Goal: Find specific page/section: Find specific page/section

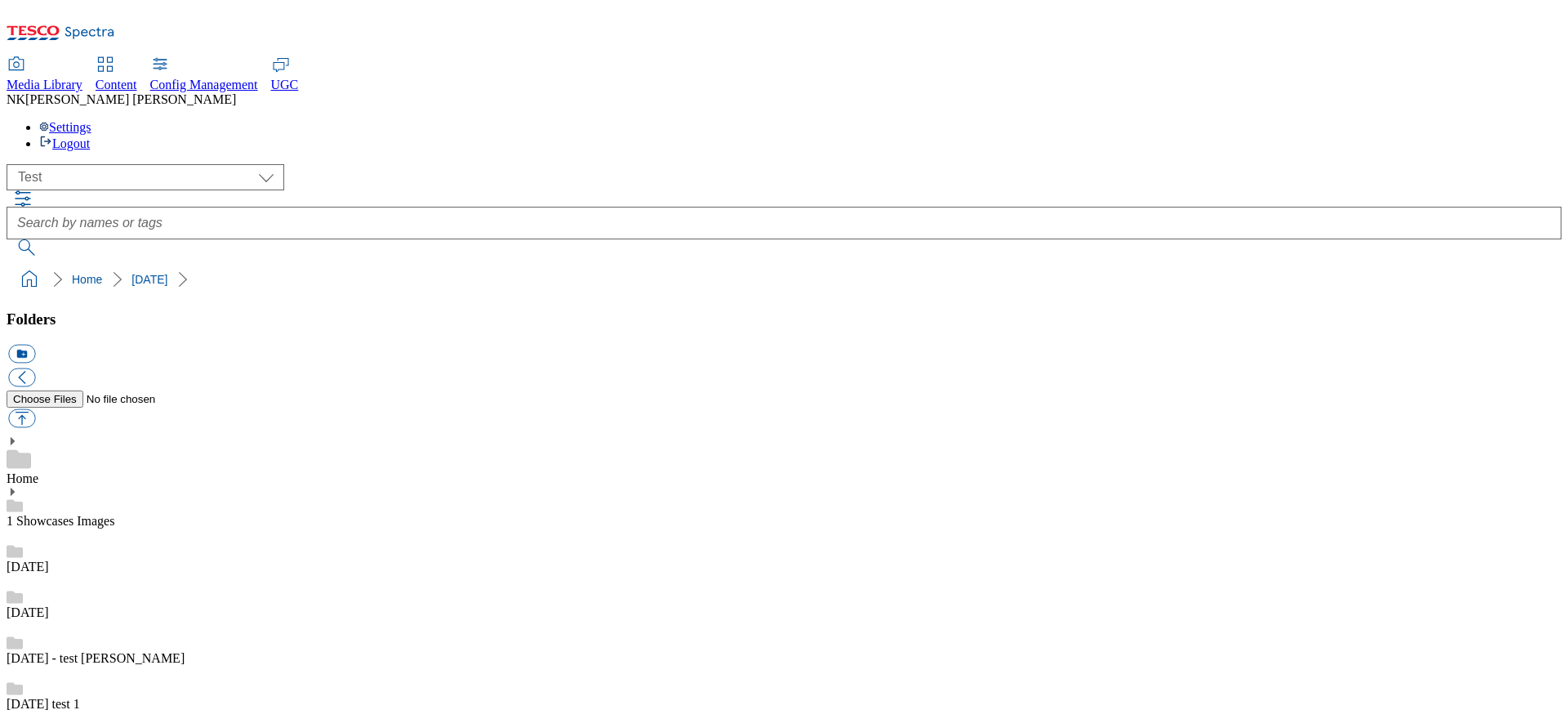
select select "flare-test"
click at [1345, 165] on div "( optional ) All all CE Clubcard Boost UK Clubcard Marketing Clubcard ROI clubc…" at bounding box center [784, 210] width 1555 height 91
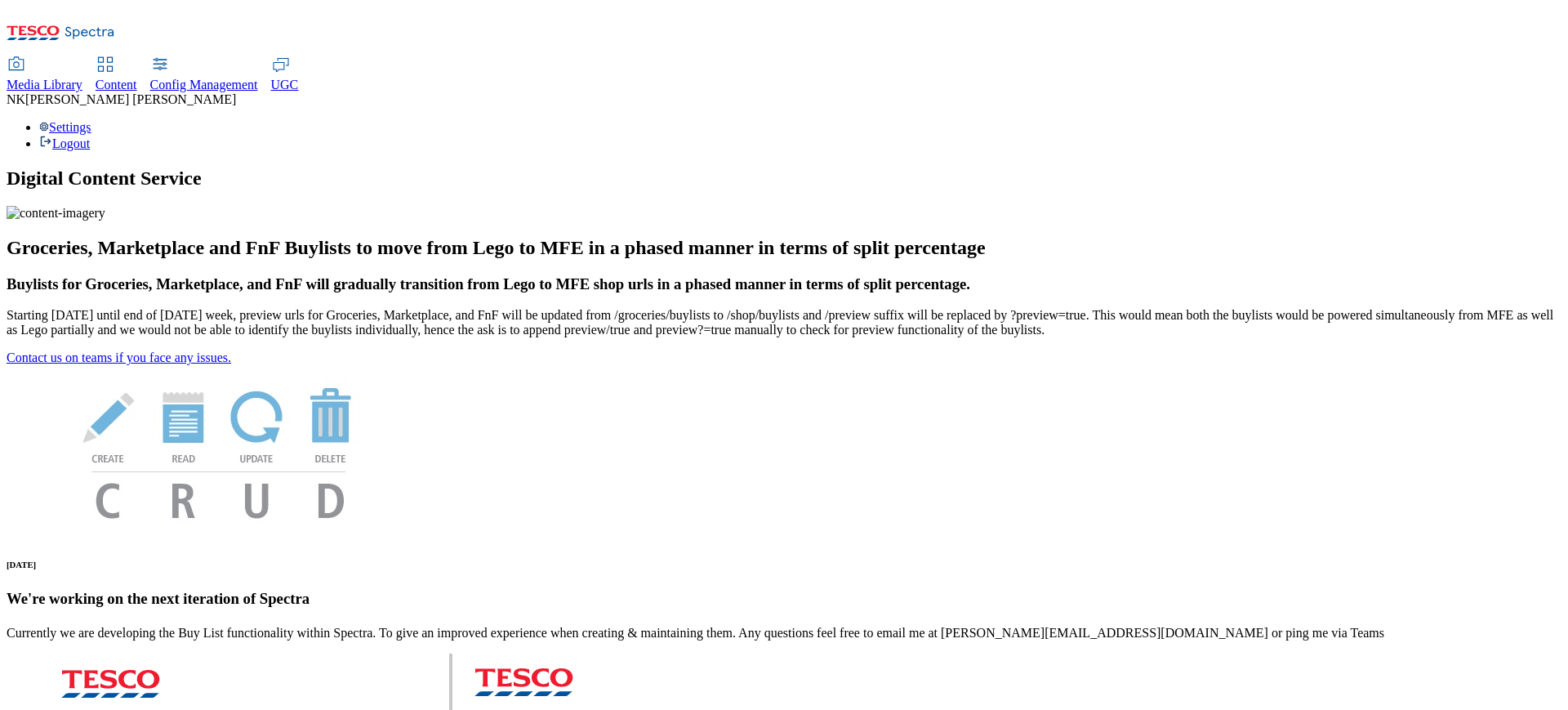
click at [83, 78] on span "Media Library" at bounding box center [44, 84] width 76 height 14
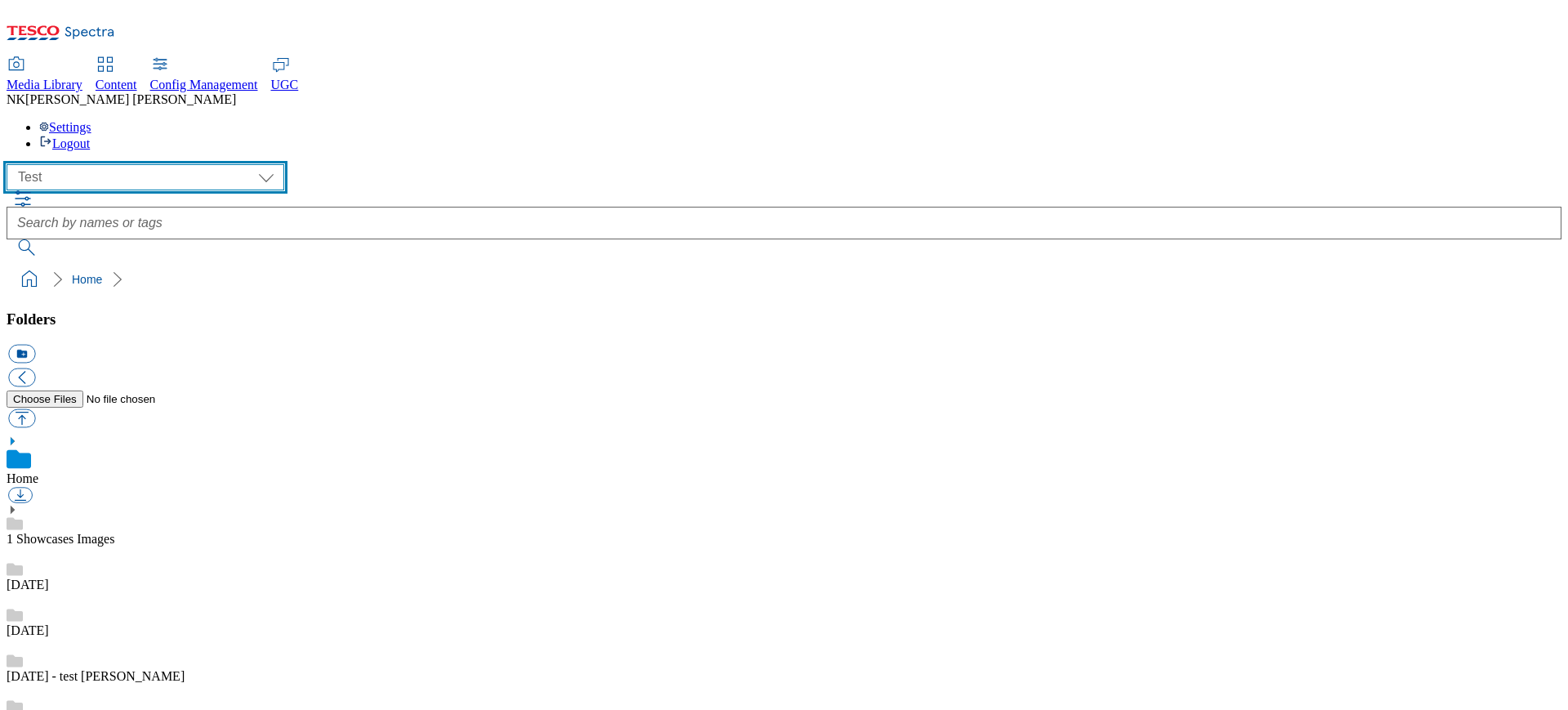
click at [161, 165] on select "All all CE Clubcard Boost UK Clubcard Marketing Clubcard ROI clubcard-boost-uk …" at bounding box center [146, 177] width 278 height 26
select select "flare-ghs-mktg"
click at [11, 165] on select "All all CE Clubcard Boost UK Clubcard Marketing Clubcard ROI clubcard-boost-uk …" at bounding box center [146, 177] width 278 height 26
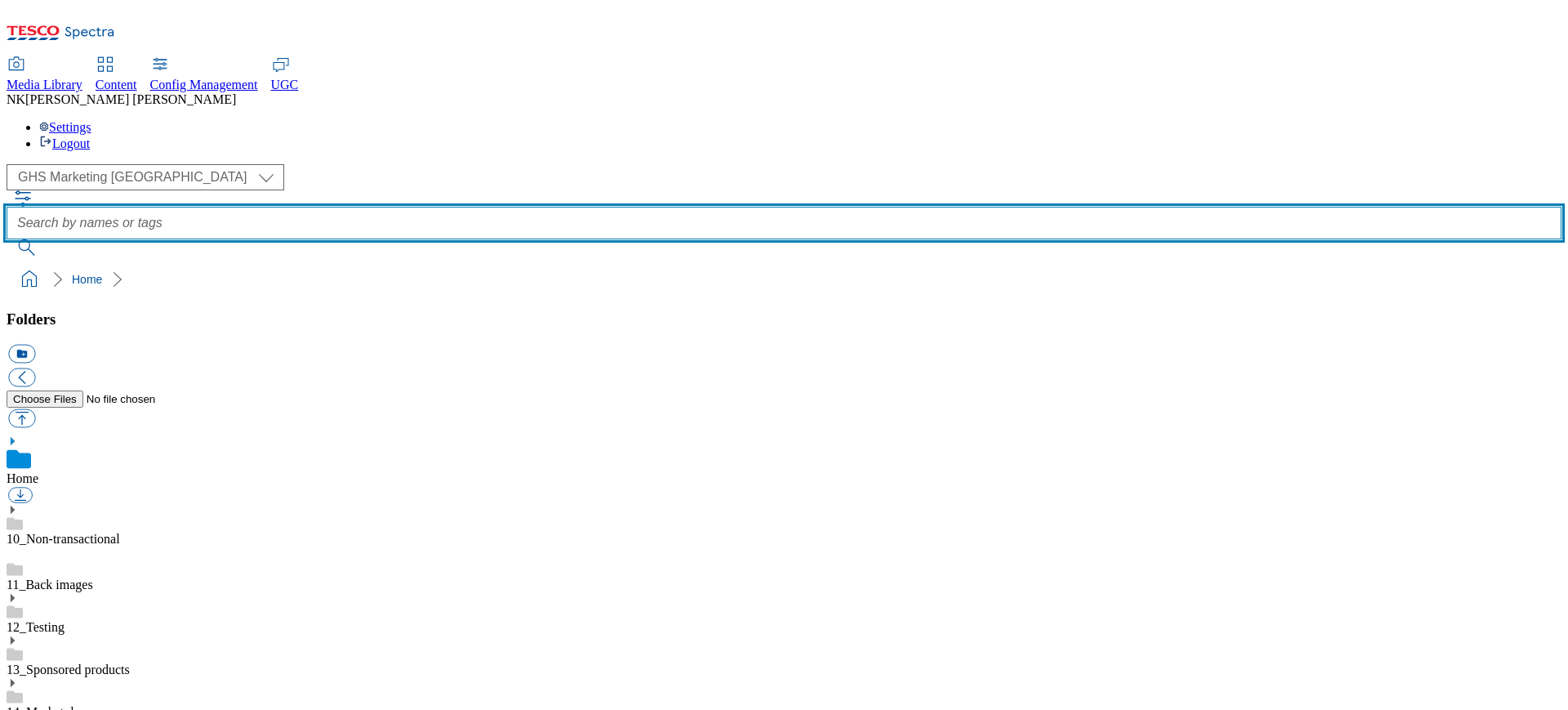
click at [602, 206] on input "text" at bounding box center [784, 222] width 1555 height 32
type input "no-image"
click at [7, 240] on button "submit" at bounding box center [28, 247] width 43 height 16
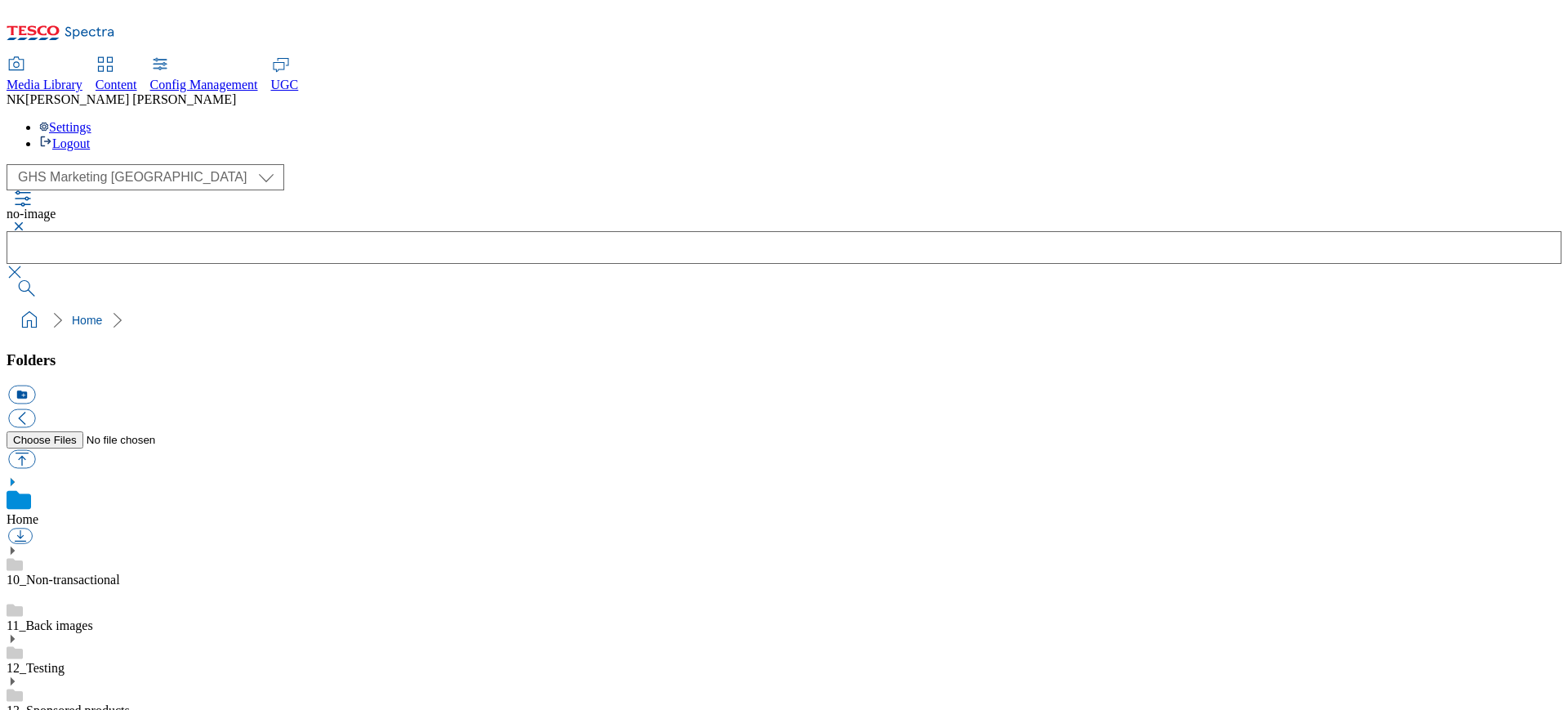
click at [26, 222] on button "button" at bounding box center [16, 227] width 20 height 10
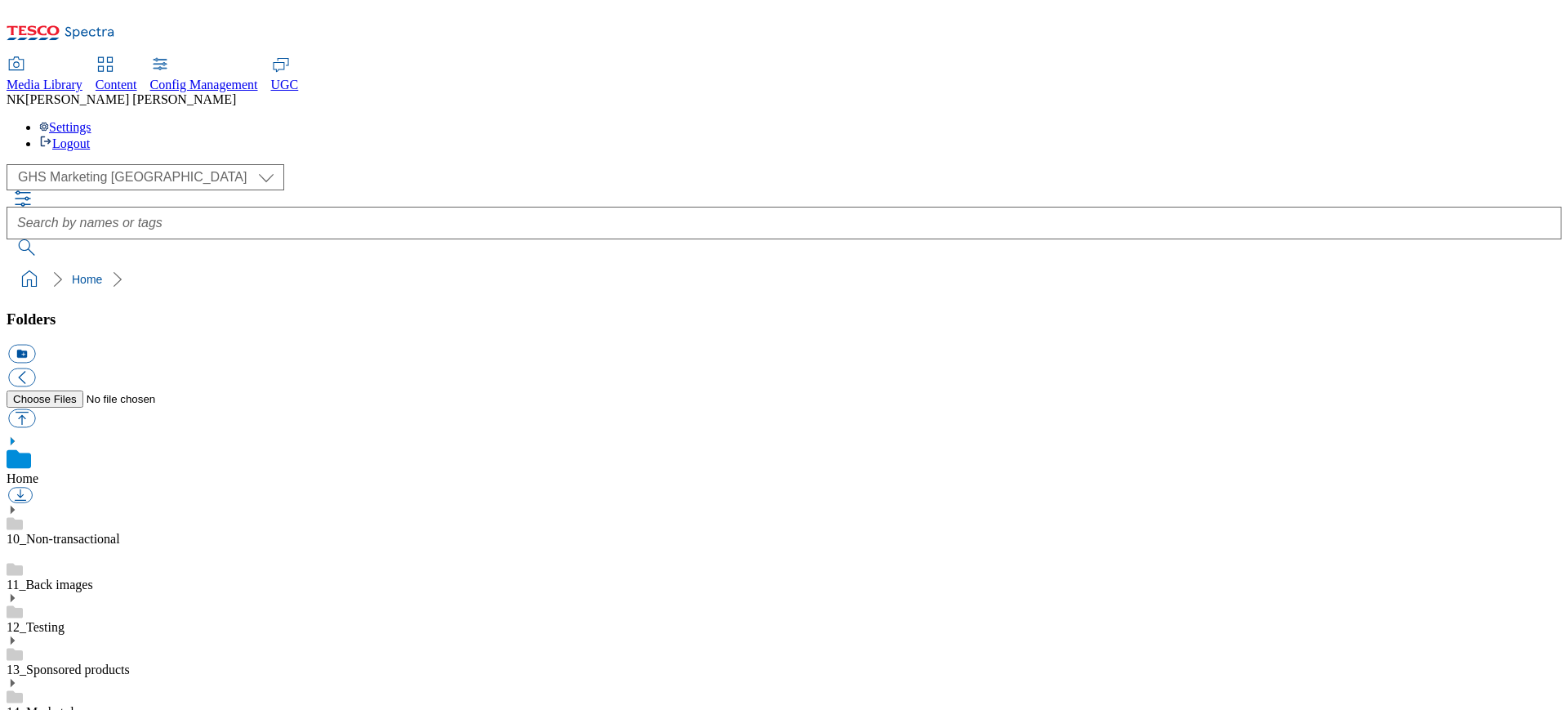
click at [409, 165] on div "( optional ) All all CE Clubcard Boost UK Clubcard Marketing Clubcard ROI clubc…" at bounding box center [784, 177] width 1555 height 26
click at [93, 578] on link "11_Back images" at bounding box center [50, 585] width 87 height 14
click at [476, 165] on div "( optional ) All all CE Clubcard Boost UK Clubcard Marketing Clubcard ROI clubc…" at bounding box center [784, 177] width 1555 height 26
click at [118, 514] on link "10_Non-transactional" at bounding box center [63, 521] width 113 height 14
click at [344, 165] on div "( optional ) All all CE Clubcard Boost UK Clubcard Marketing Clubcard ROI clubc…" at bounding box center [784, 177] width 1555 height 26
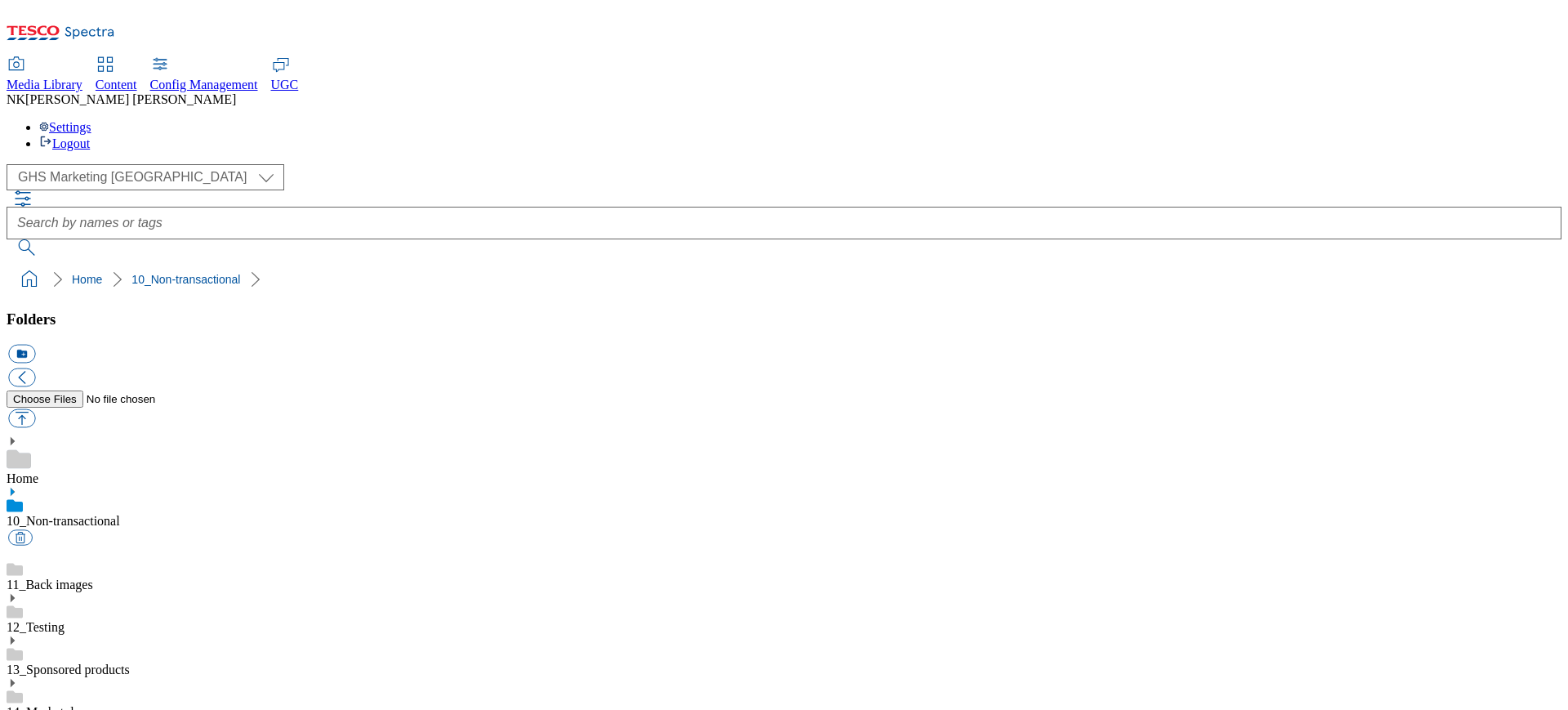
click at [374, 165] on div "( optional ) All all CE Clubcard Boost UK Clubcard Marketing Clubcard ROI clubc…" at bounding box center [784, 177] width 1555 height 26
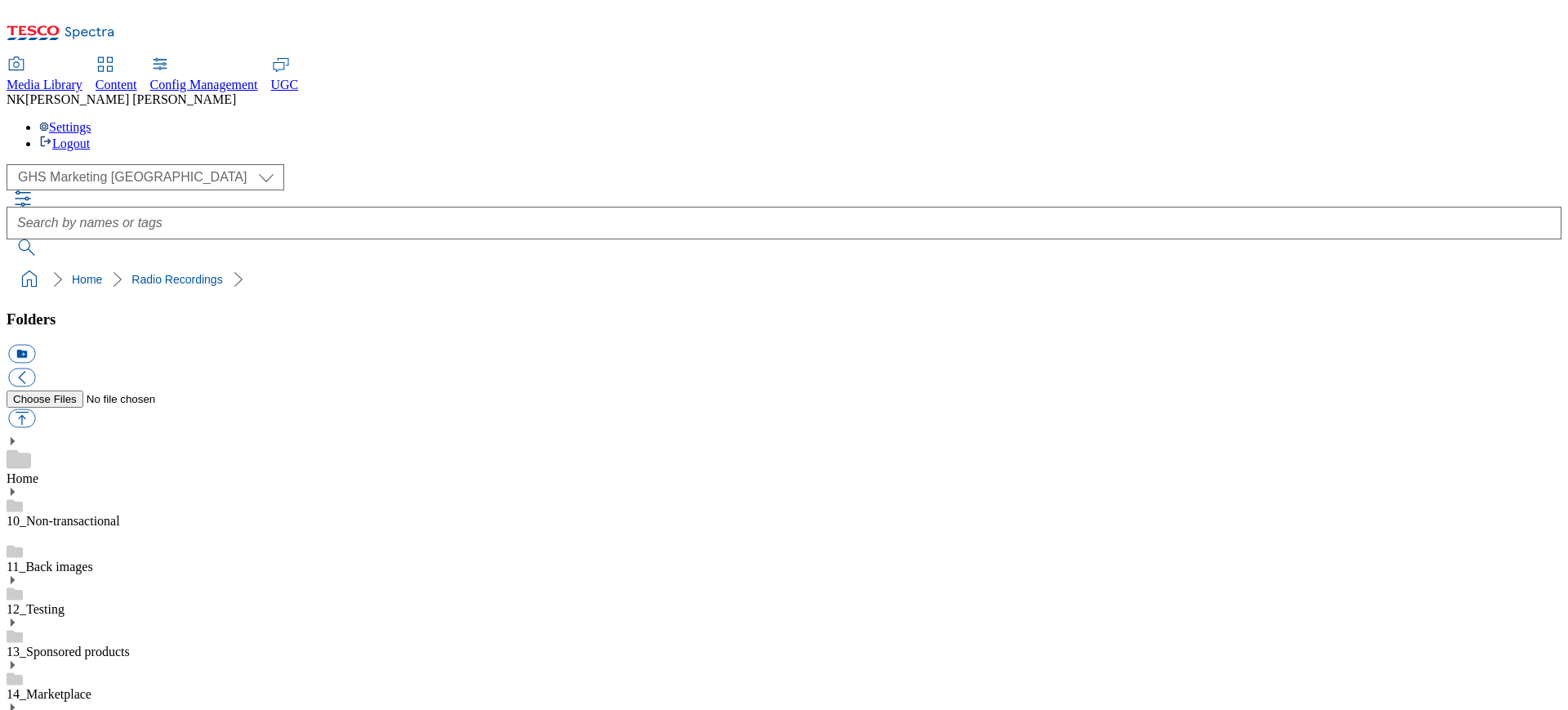
click at [120, 514] on link "10_Non-transactional" at bounding box center [63, 521] width 113 height 14
click at [404, 264] on ol "Home 10_Non-transactional" at bounding box center [788, 280] width 1545 height 31
click at [352, 165] on div "( optional ) All all CE Clubcard Boost UK Clubcard Marketing Clubcard ROI clubc…" at bounding box center [784, 177] width 1555 height 26
click at [432, 165] on div "( optional ) All all CE Clubcard Boost UK Clubcard Marketing Clubcard ROI clubc…" at bounding box center [784, 229] width 1555 height 130
click at [357, 165] on div "( optional ) All all CE Clubcard Boost UK Clubcard Marketing Clubcard ROI clubc…" at bounding box center [784, 177] width 1555 height 26
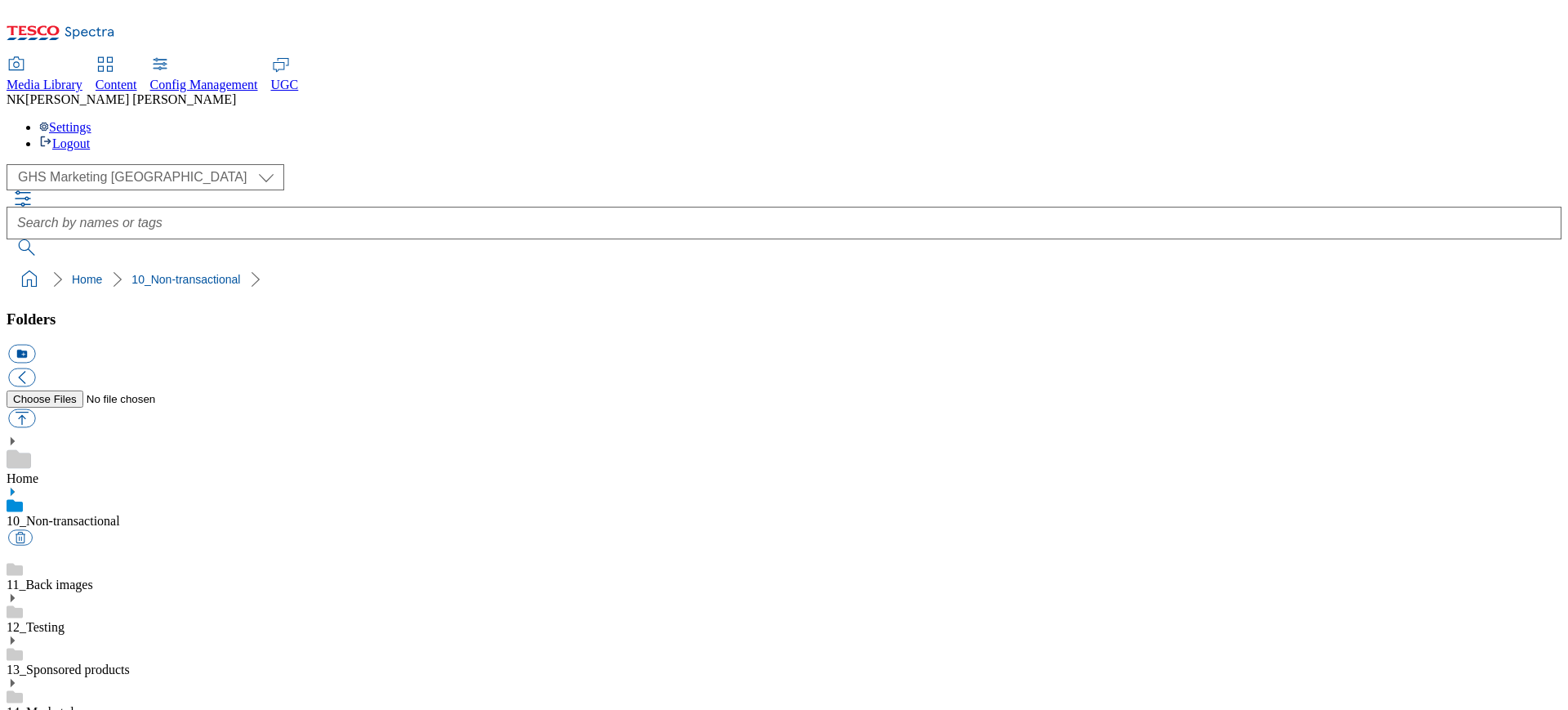
click at [294, 264] on ol "Home 10_Non-transactional" at bounding box center [788, 280] width 1545 height 31
click at [291, 165] on div "( optional ) All all CE Clubcard Boost UK Clubcard Marketing Clubcard ROI clubc…" at bounding box center [784, 229] width 1555 height 130
click at [357, 165] on div "( optional ) All all CE Clubcard Boost UK Clubcard Marketing Clubcard ROI clubc…" at bounding box center [784, 177] width 1555 height 26
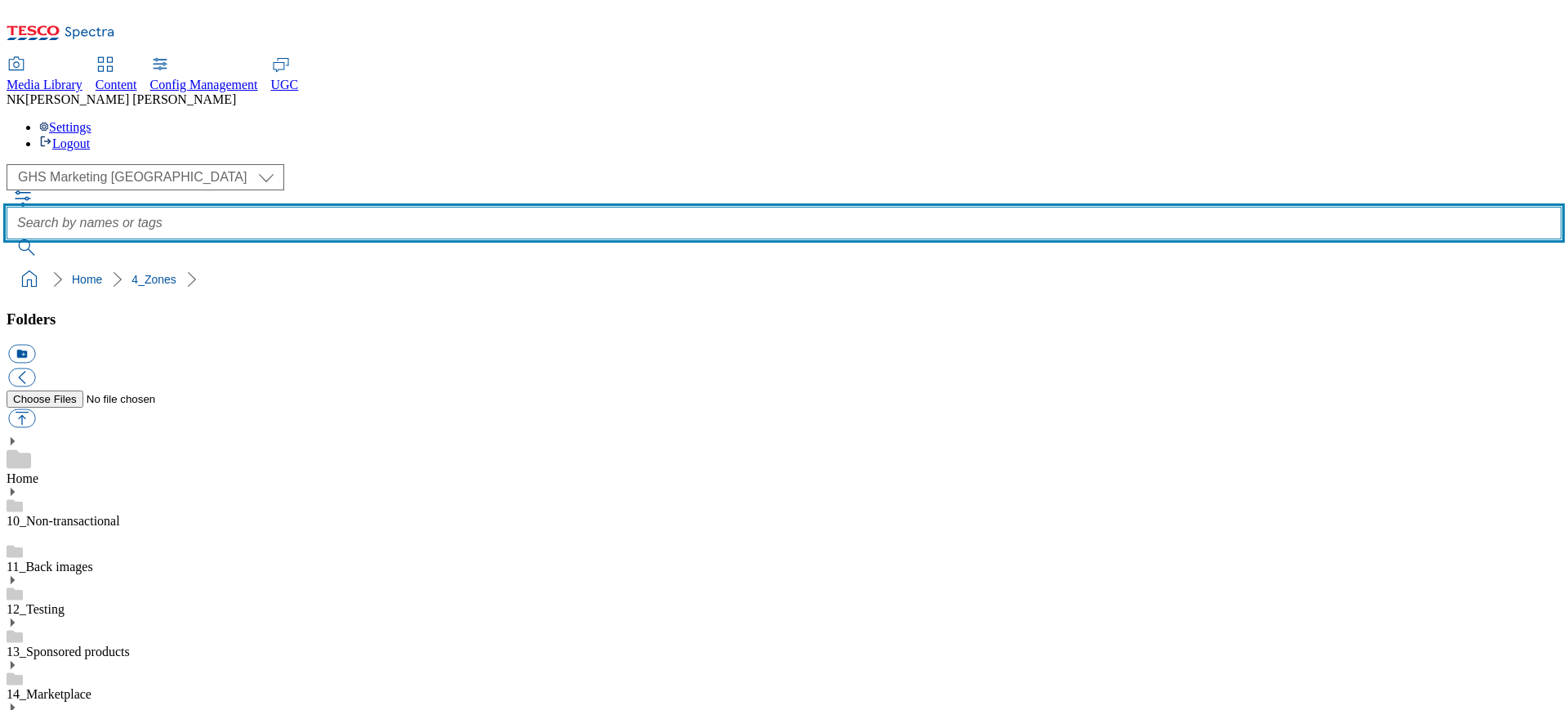
click at [664, 206] on input "text" at bounding box center [784, 222] width 1555 height 32
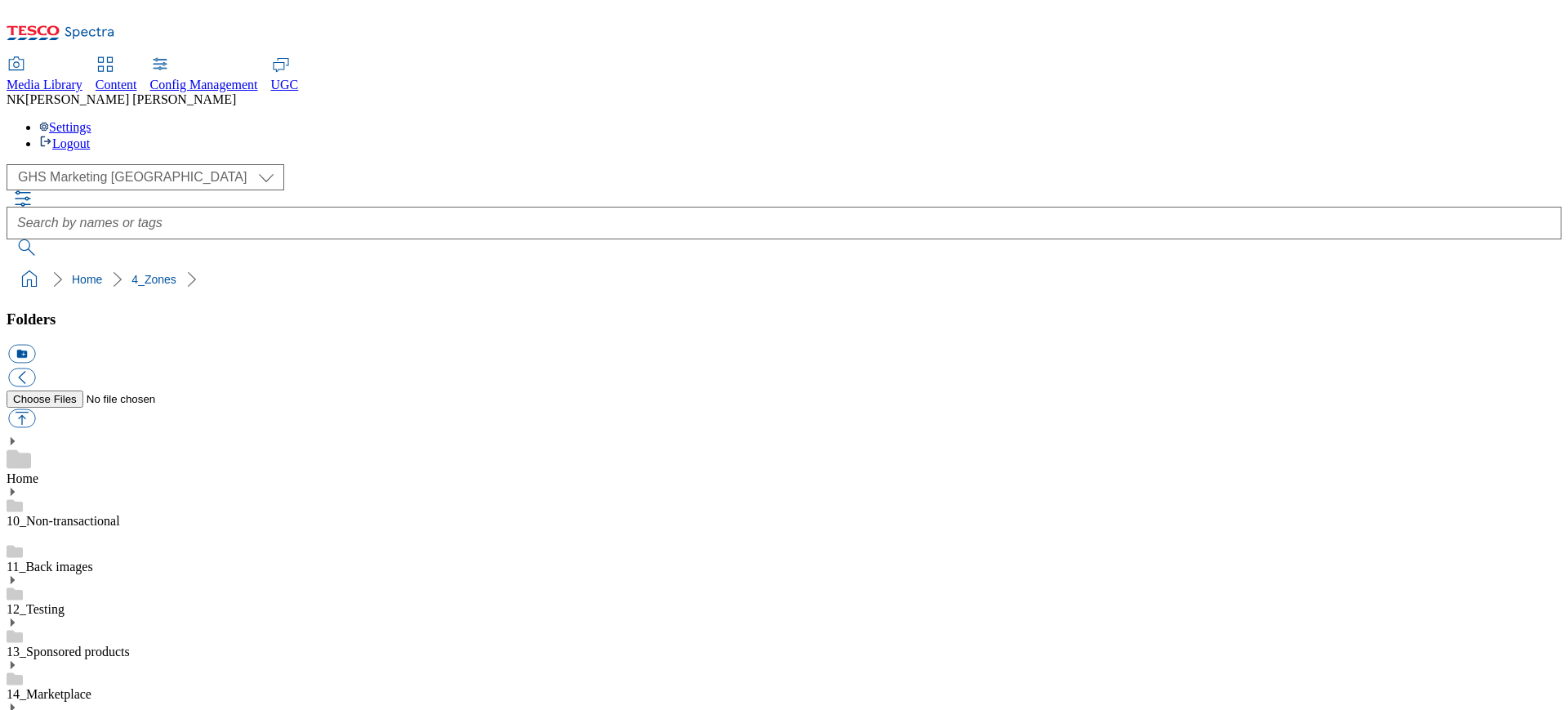
drag, startPoint x: 697, startPoint y: 392, endPoint x: 586, endPoint y: 391, distance: 111.0
copy div "BL_2529-GHS-Ribena"
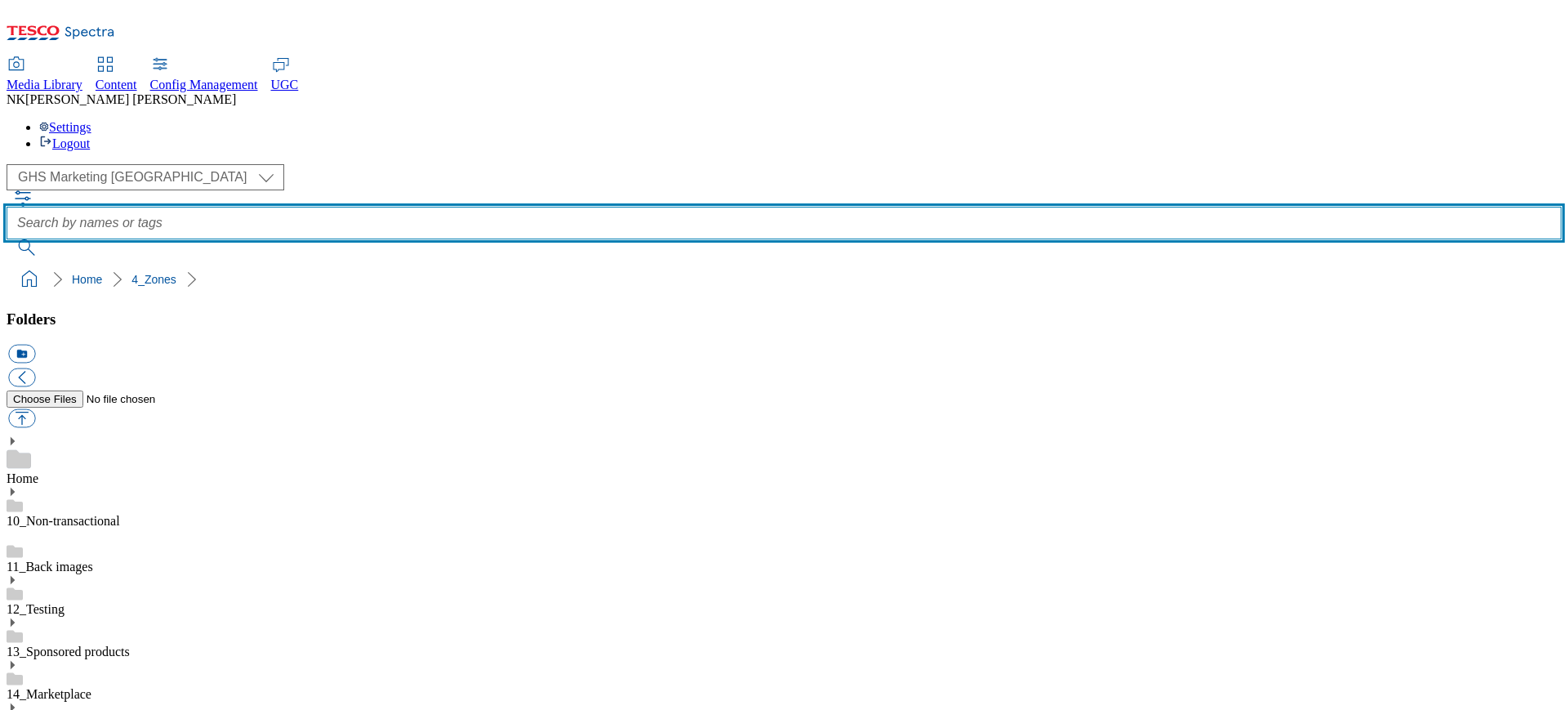
click at [669, 206] on input "text" at bounding box center [784, 222] width 1555 height 32
paste input "BL_2529-GHS-Ribena"
type input "BL_2529-GHS-Ribena"
click at [7, 240] on button "submit" at bounding box center [28, 247] width 43 height 16
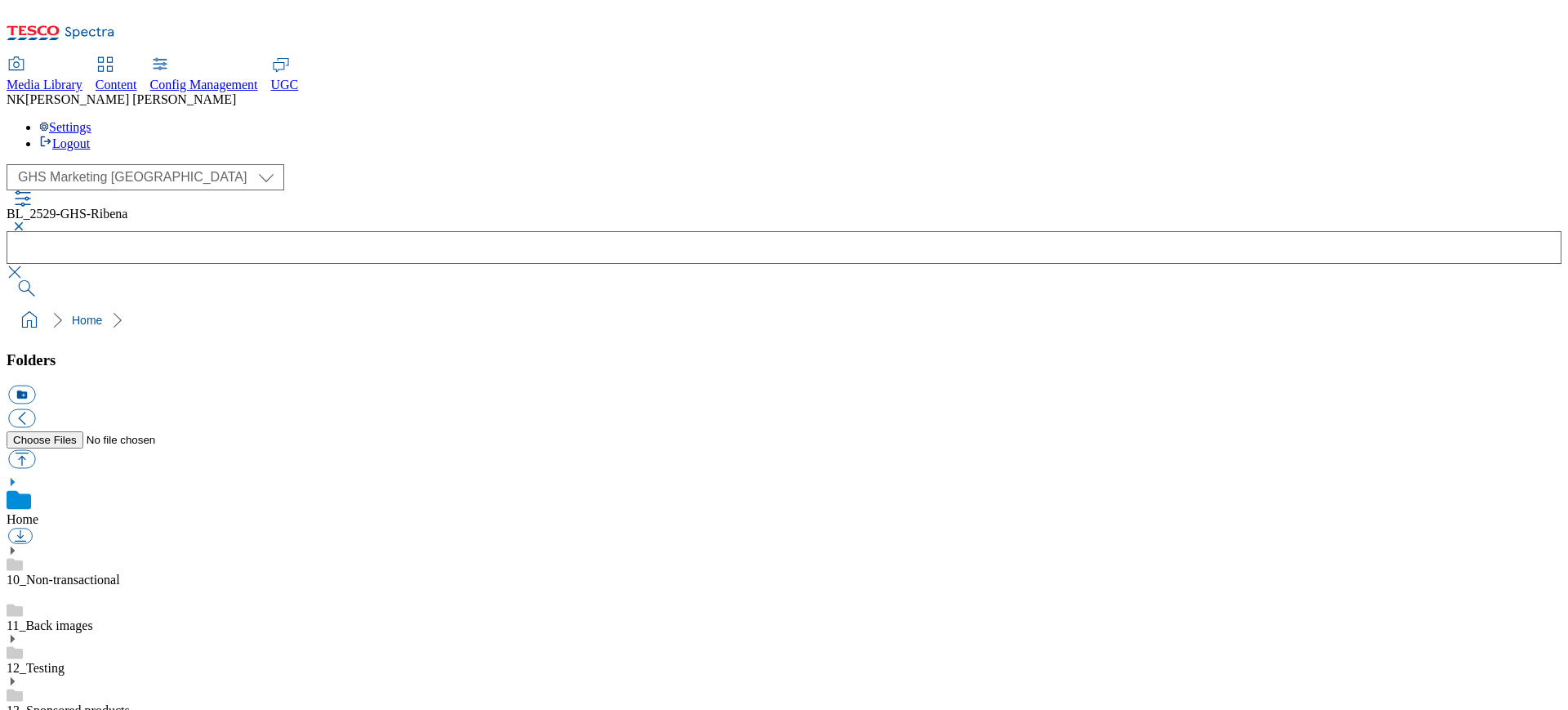
click at [318, 165] on div "( optional ) All all CE Clubcard Boost UK Clubcard Marketing Clubcard ROI clubc…" at bounding box center [784, 177] width 1555 height 26
click at [458, 165] on div "( optional ) All all CE Clubcard Boost UK Clubcard Marketing Clubcard ROI clubc…" at bounding box center [784, 250] width 1555 height 171
click at [26, 222] on button "button" at bounding box center [16, 227] width 20 height 10
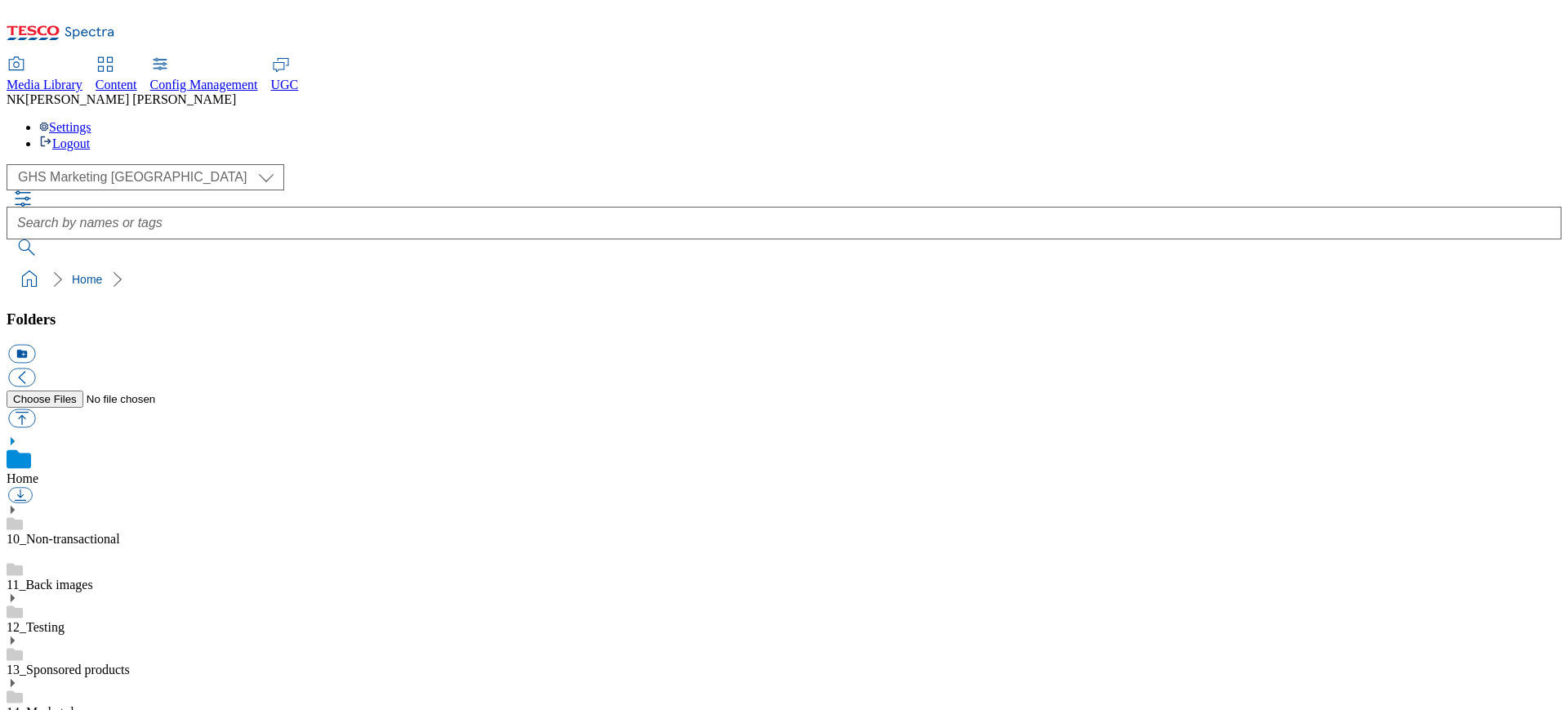
click at [360, 165] on div "( optional ) All all CE Clubcard Boost UK Clubcard Marketing Clubcard ROI clubc…" at bounding box center [784, 177] width 1555 height 26
click at [401, 165] on div "( optional ) All all CE Clubcard Boost UK Clubcard Marketing Clubcard ROI clubc…" at bounding box center [784, 177] width 1555 height 26
click at [1065, 264] on ol "Home" at bounding box center [788, 280] width 1545 height 31
click at [1429, 165] on div "( optional ) All all CE Clubcard Boost UK Clubcard Marketing Clubcard ROI clubc…" at bounding box center [784, 210] width 1555 height 91
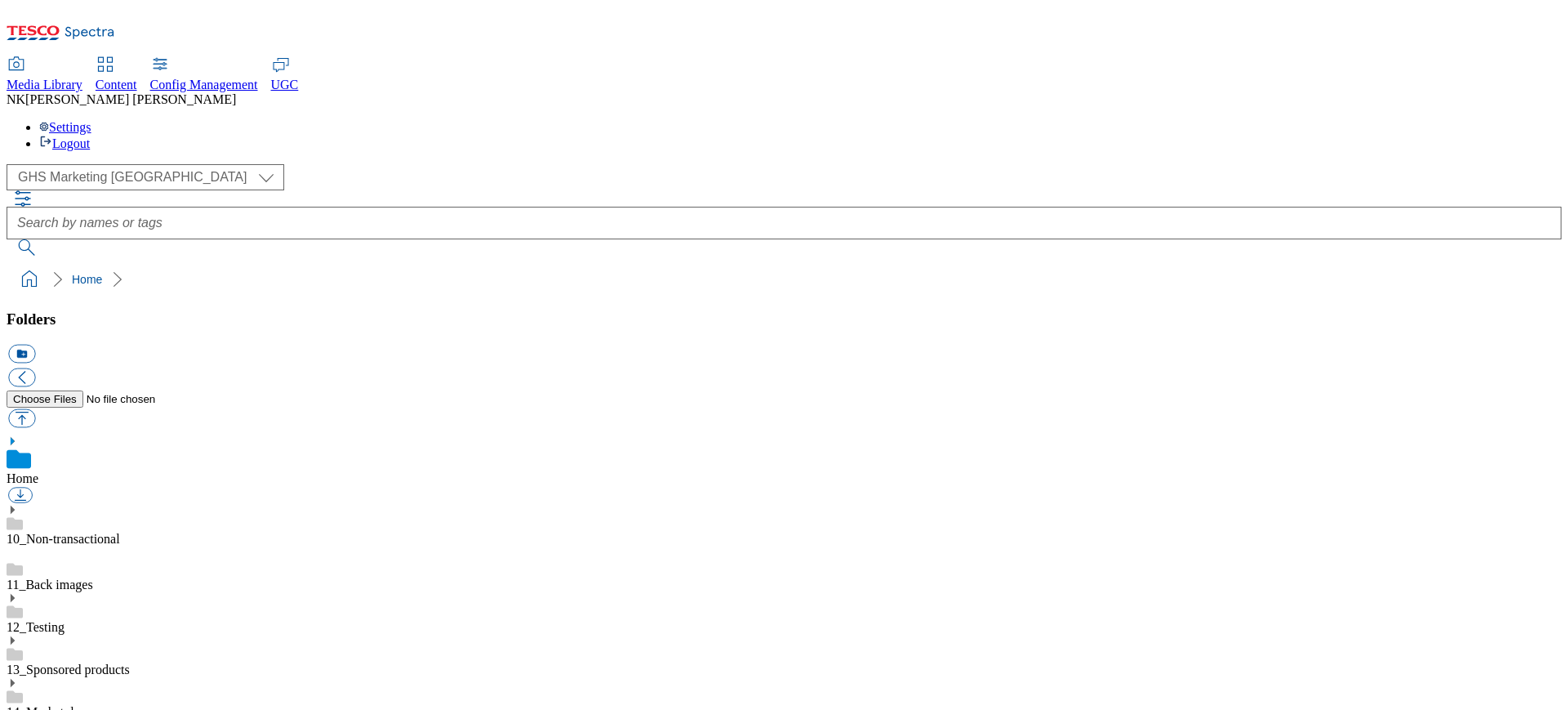
click at [1429, 165] on div "( optional ) All all CE Clubcard Boost UK Clubcard Marketing Clubcard ROI clubc…" at bounding box center [784, 210] width 1555 height 91
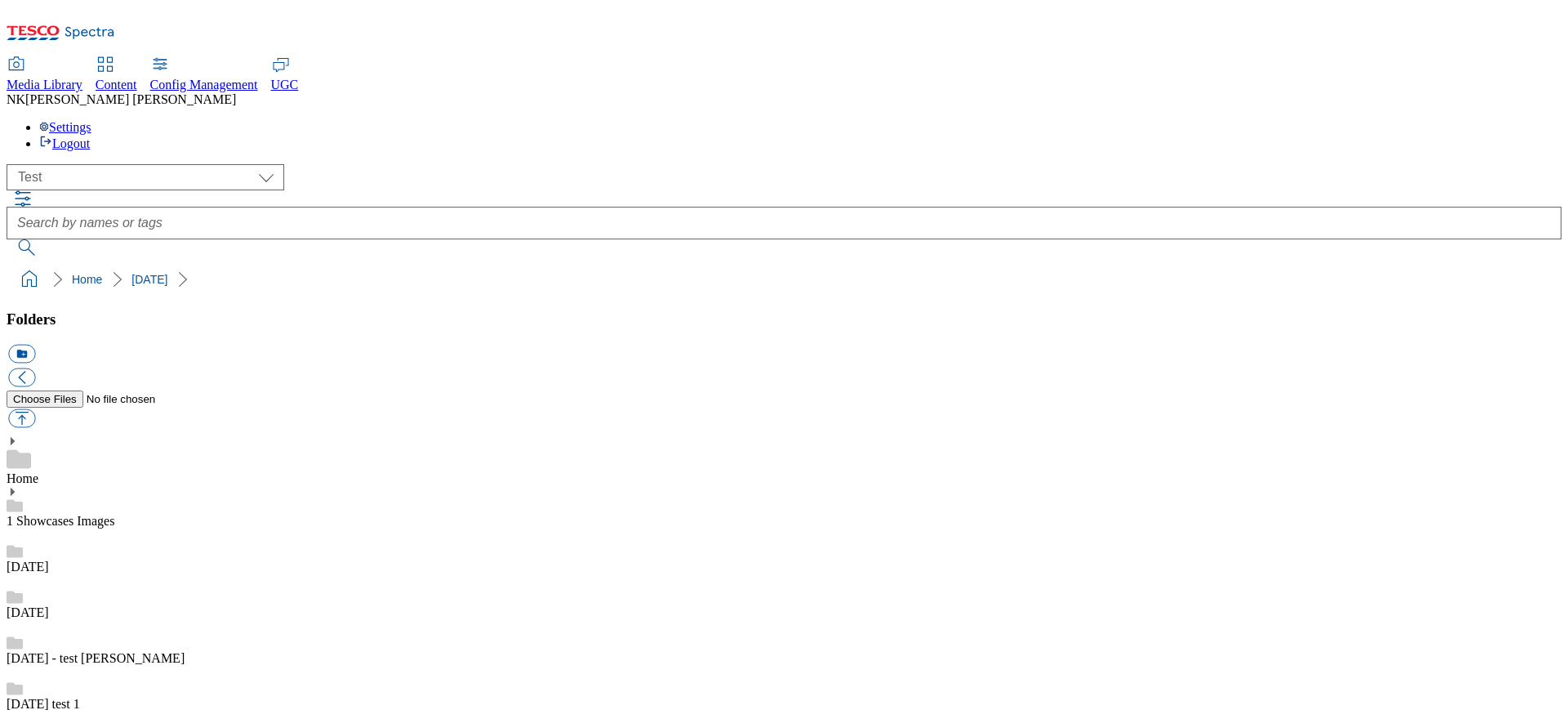
select select "flare-test"
